Goal: Use online tool/utility: Utilize a website feature to perform a specific function

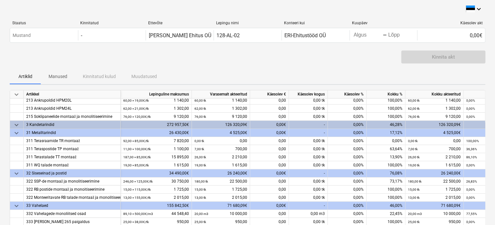
scroll to position [65, 0]
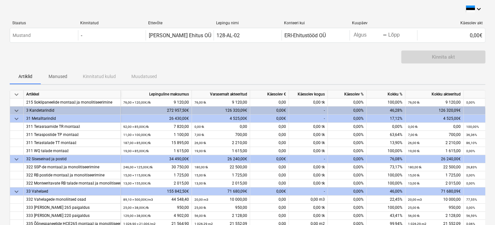
click at [17, 119] on span "keyboard_arrow_down" at bounding box center [17, 119] width 8 height 8
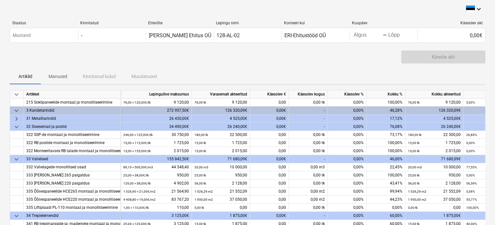
click at [17, 118] on span "keyboard_arrow_right" at bounding box center [17, 119] width 8 height 8
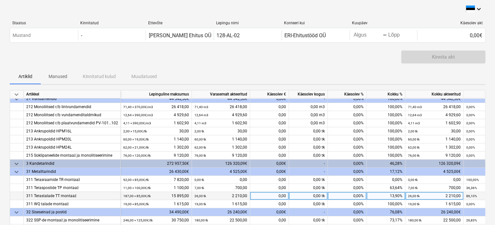
scroll to position [0, 0]
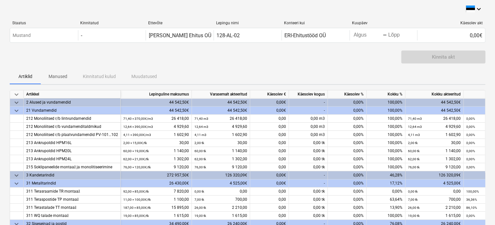
click at [15, 176] on span "keyboard_arrow_down" at bounding box center [17, 175] width 8 height 8
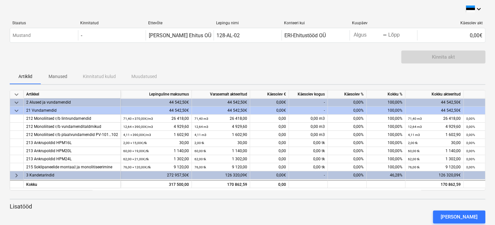
click at [16, 176] on span "keyboard_arrow_right" at bounding box center [17, 175] width 8 height 8
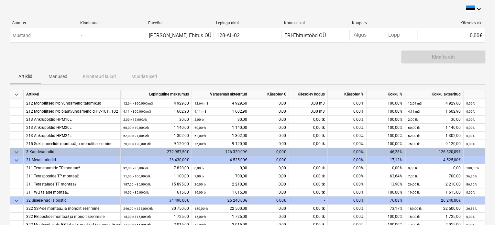
scroll to position [32, 0]
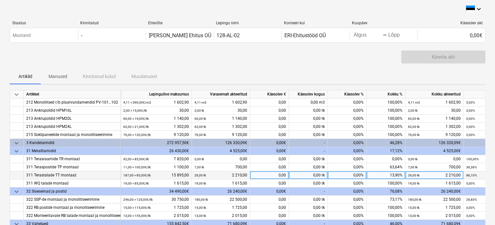
click at [342, 174] on div "0,00%" at bounding box center [347, 175] width 39 height 8
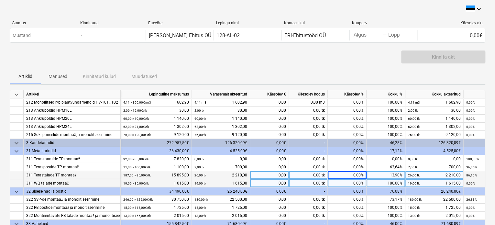
click at [344, 180] on div "0,00%" at bounding box center [347, 183] width 39 height 8
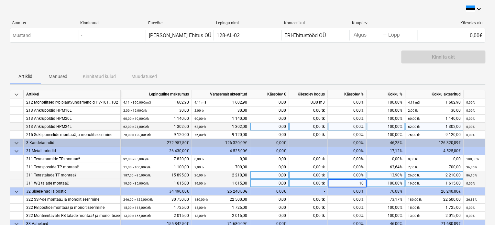
type input "100"
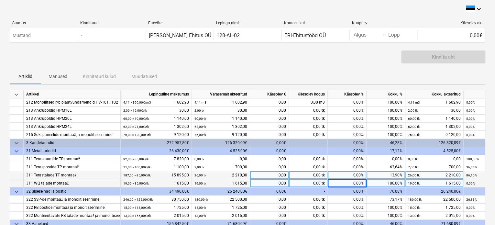
click at [346, 174] on div "0,00%" at bounding box center [347, 175] width 39 height 8
click at [347, 174] on input at bounding box center [347, 175] width 38 height 8
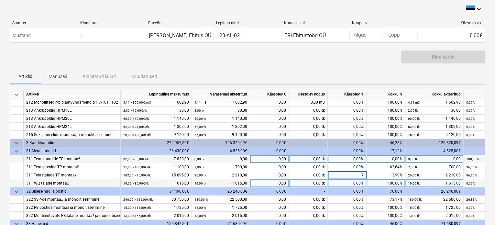
type input "70"
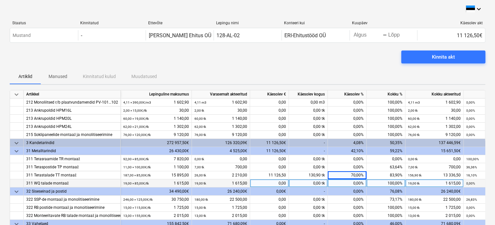
scroll to position [65, 0]
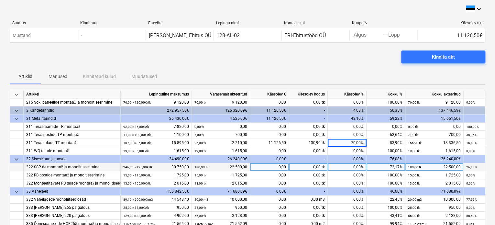
click at [353, 167] on div "0,00%" at bounding box center [347, 167] width 39 height 8
type input "26,83"
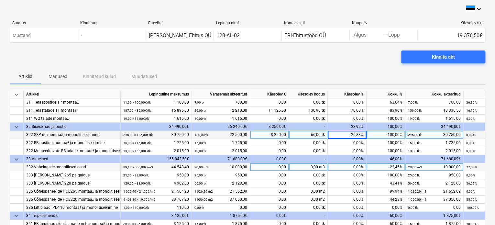
click at [354, 165] on div "0,00%" at bounding box center [347, 167] width 39 height 8
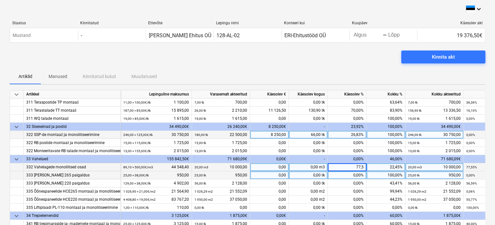
type input "77,55"
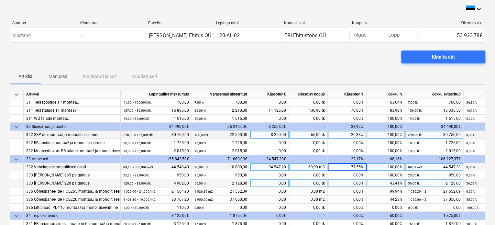
click at [346, 183] on div "0,00%" at bounding box center [347, 183] width 39 height 8
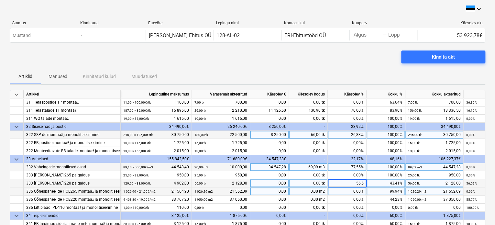
type input "56,59"
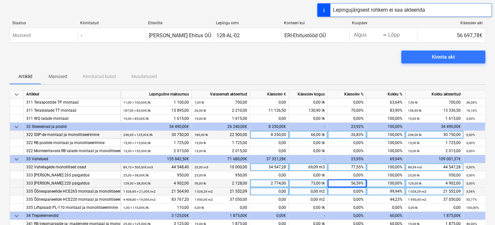
click at [353, 191] on div "0,00%" at bounding box center [347, 191] width 39 height 8
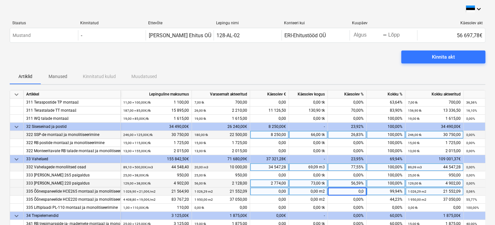
type input "0,06"
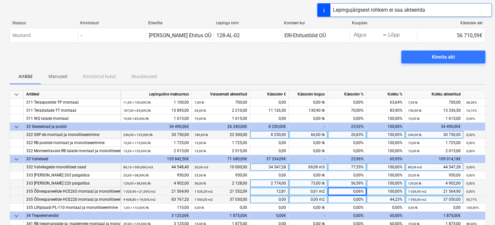
click at [353, 196] on div "0,00%" at bounding box center [347, 199] width 39 height 8
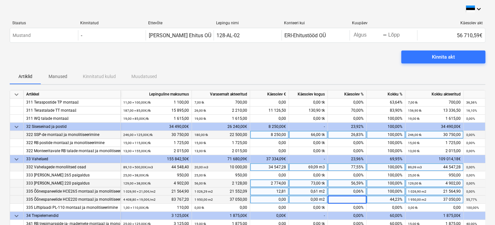
scroll to position [129, 0]
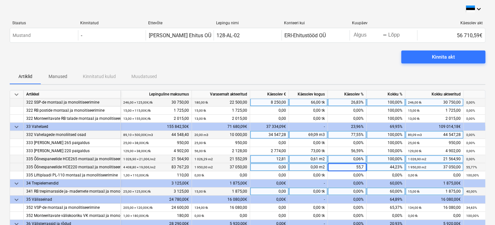
type input "55,77"
click at [350, 189] on div "0,00%" at bounding box center [347, 191] width 39 height 8
type input "40"
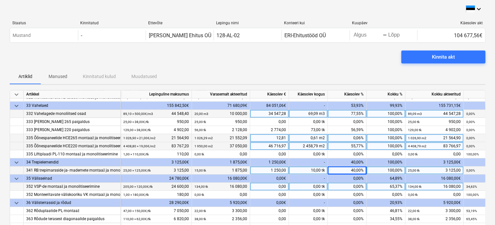
click at [355, 184] on div "0,00%" at bounding box center [347, 186] width 39 height 8
type input "34,63"
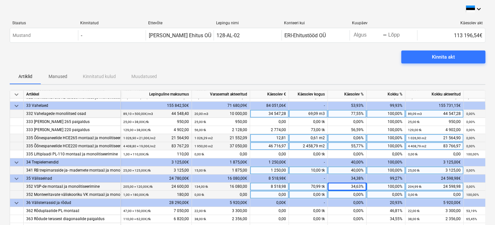
click at [355, 191] on div "0,00%" at bounding box center [347, 194] width 39 height 8
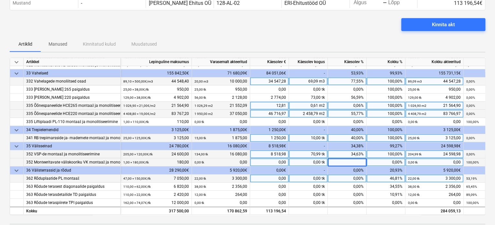
click at [342, 174] on div "0,00%" at bounding box center [347, 178] width 39 height 8
type input "53,19"
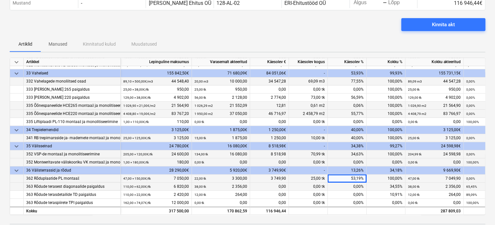
click at [344, 183] on div "0,00%" at bounding box center [347, 186] width 39 height 8
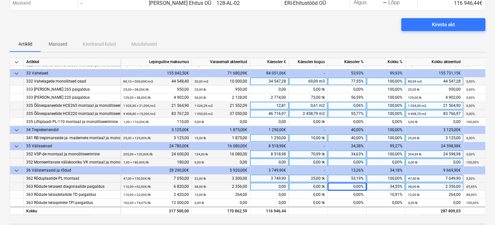
click at [345, 183] on div "0,00%" at bounding box center [347, 186] width 39 height 8
type input "65,45"
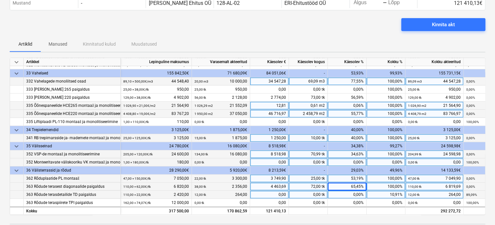
click at [345, 191] on div "0,00%" at bounding box center [347, 194] width 39 height 8
type input "89,09"
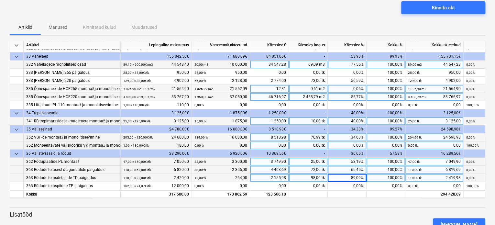
scroll to position [65, 0]
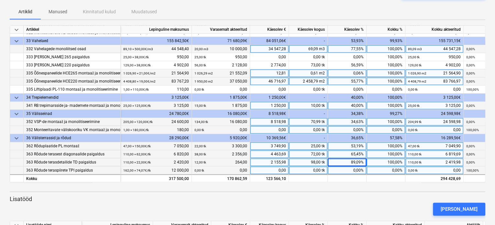
click at [352, 167] on div "0,00%" at bounding box center [347, 170] width 39 height 8
click at [349, 159] on div "89,09%" at bounding box center [347, 162] width 39 height 8
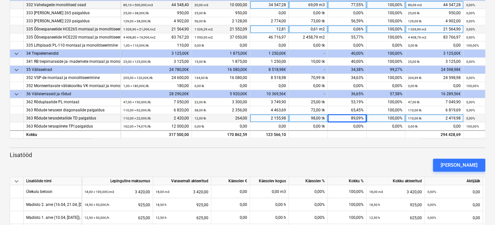
scroll to position [129, 0]
